Goal: Information Seeking & Learning: Learn about a topic

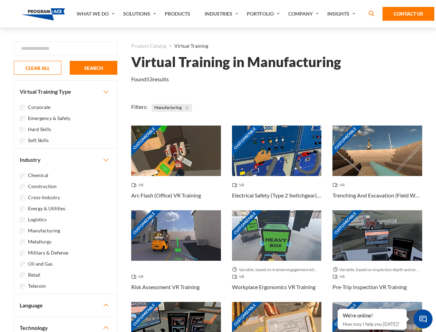
click at [96, 14] on link "What We Do" at bounding box center [96, 14] width 47 height 28
click at [141, 14] on link "Solutions" at bounding box center [140, 14] width 41 height 28
click at [223, 14] on link "Industries" at bounding box center [222, 14] width 42 height 28
click at [305, 14] on link "Company" at bounding box center [304, 14] width 39 height 28
click at [343, 14] on link "Insights" at bounding box center [342, 14] width 37 height 28
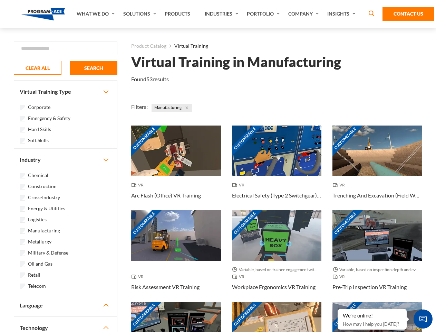
click at [0, 0] on div "Blog White Papers News" at bounding box center [0, 0] width 0 height 0
click at [0, 0] on strong "How Virtual Learning Can Enhance Workforce Productivity: A Guide for L&D Manage…" at bounding box center [0, 0] width 0 height 0
click at [423, 319] on span "Minimize live chat window" at bounding box center [423, 318] width 25 height 25
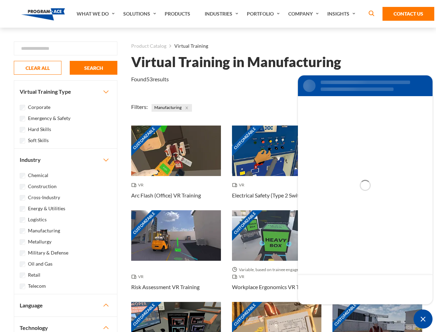
click at [338, 309] on div "Customizable" at bounding box center [378, 327] width 90 height 50
